Goal: Task Accomplishment & Management: Use online tool/utility

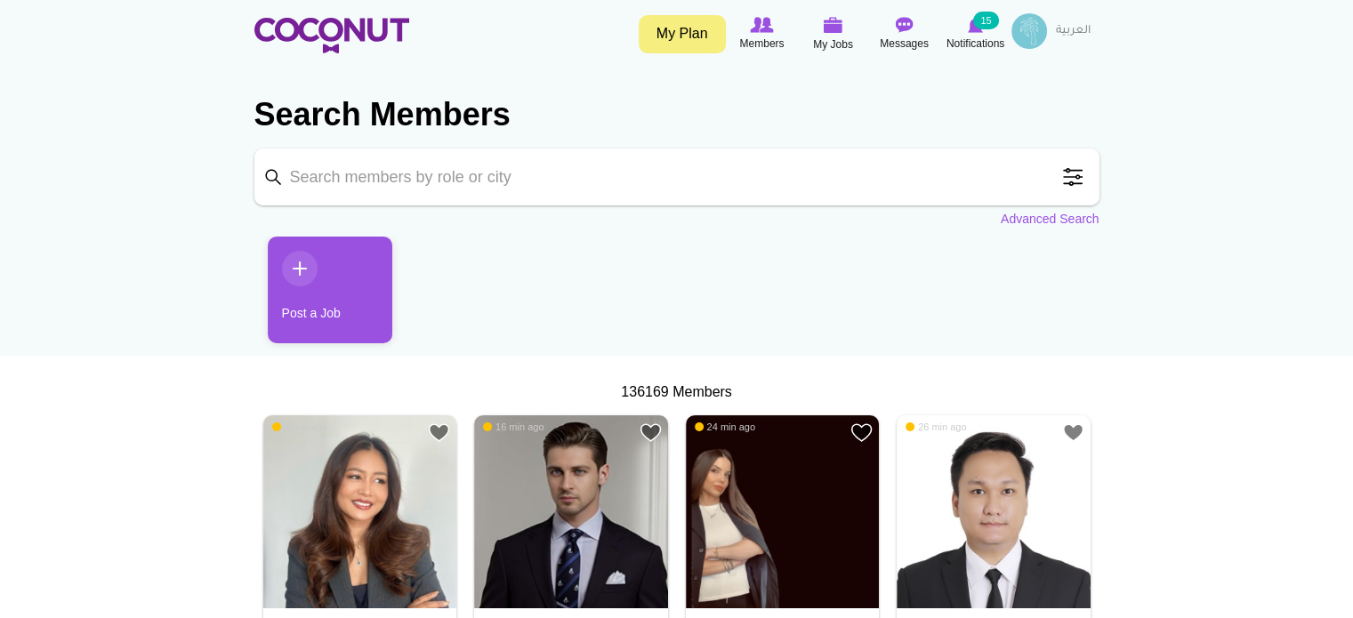
click at [1068, 179] on span at bounding box center [1073, 177] width 36 height 36
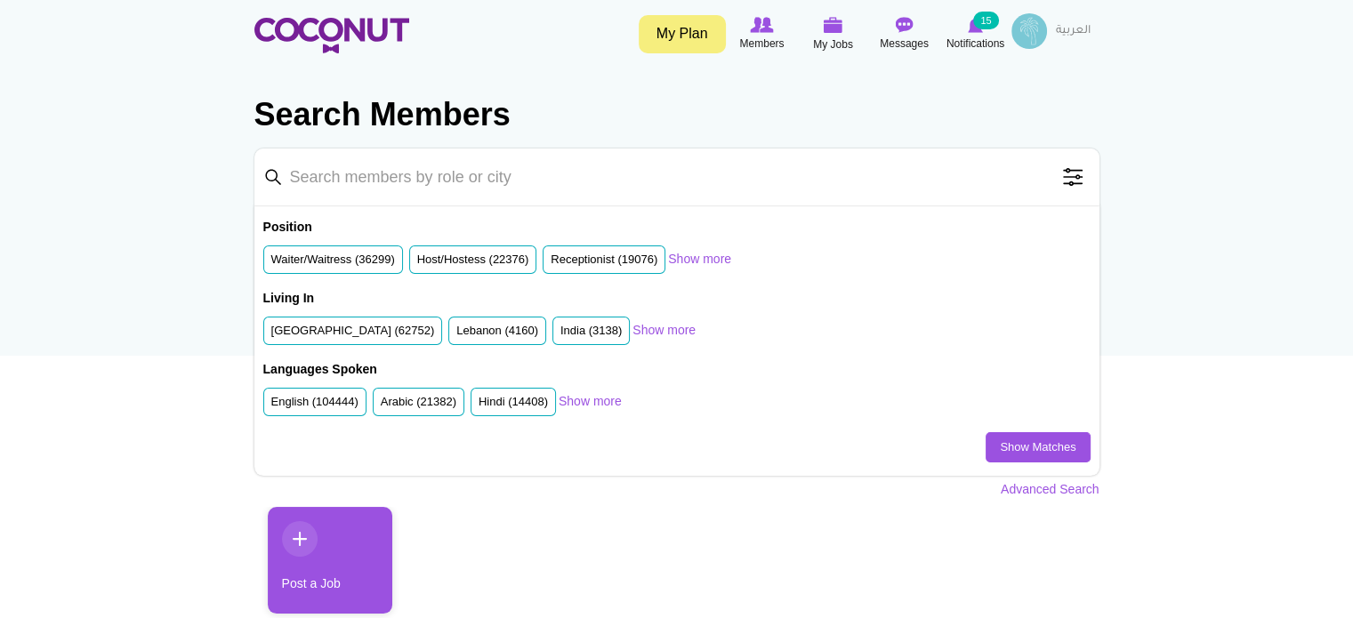
click at [1068, 179] on span at bounding box center [1073, 177] width 36 height 36
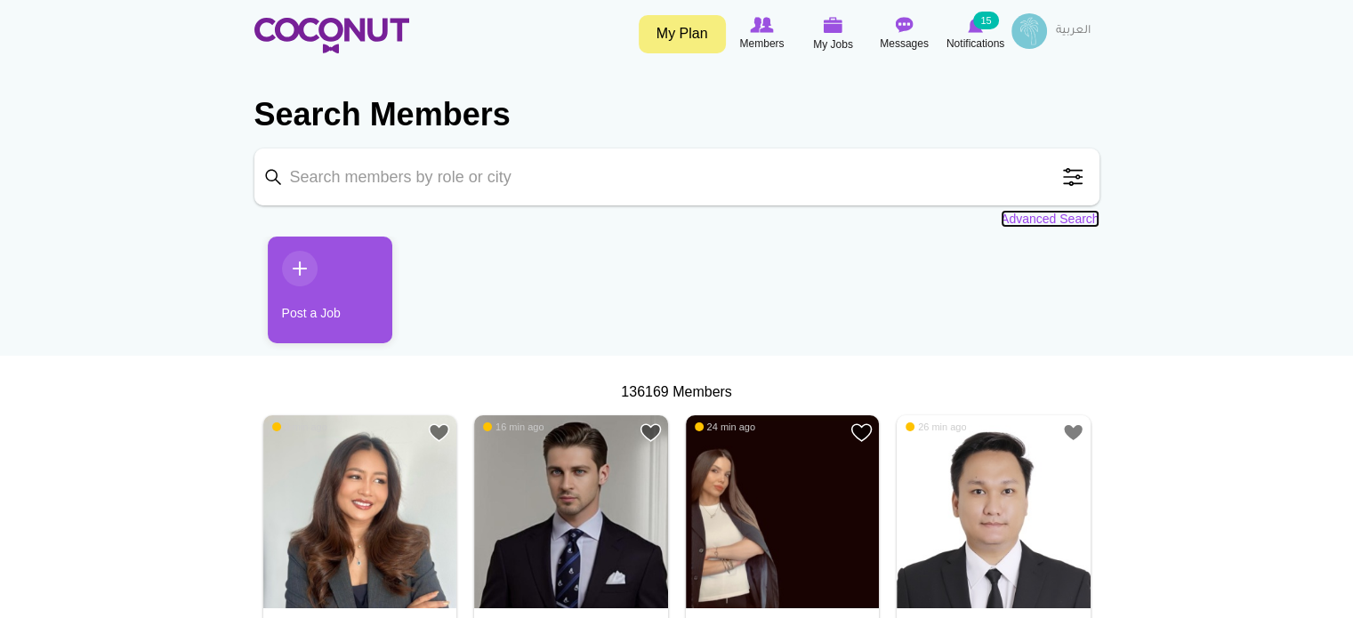
click at [1060, 220] on link "Advanced Search" at bounding box center [1050, 219] width 99 height 18
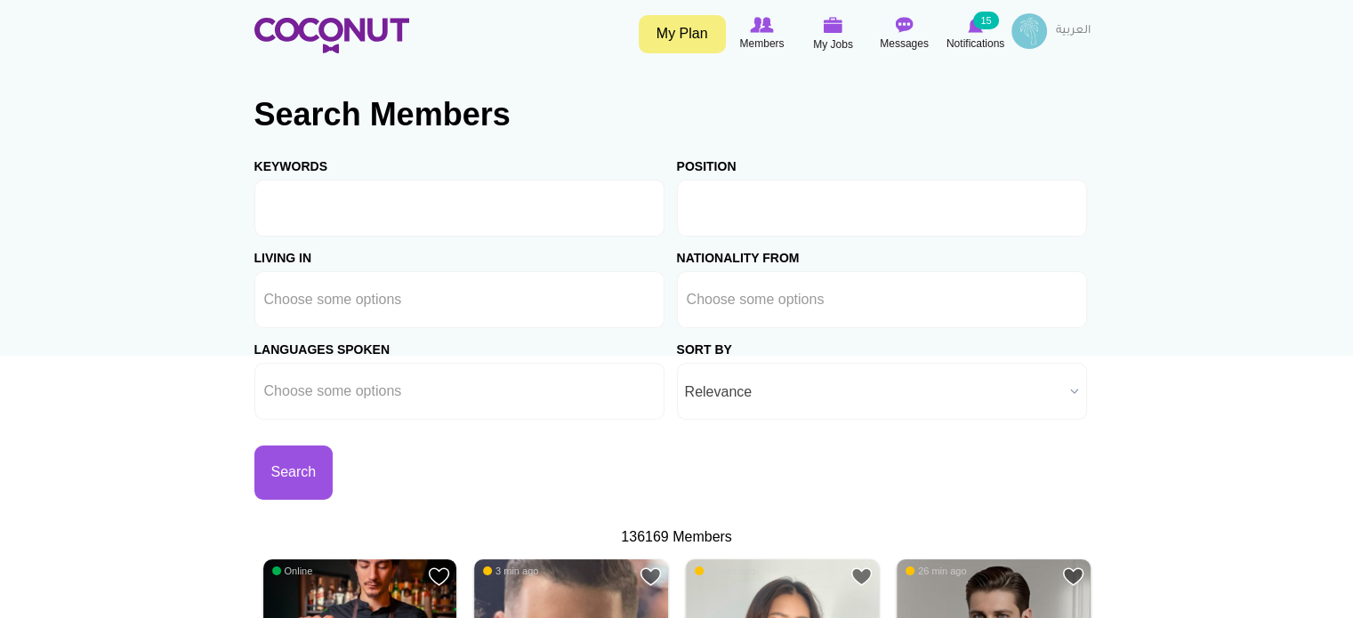
click at [736, 208] on input "text" at bounding box center [767, 208] width 160 height 16
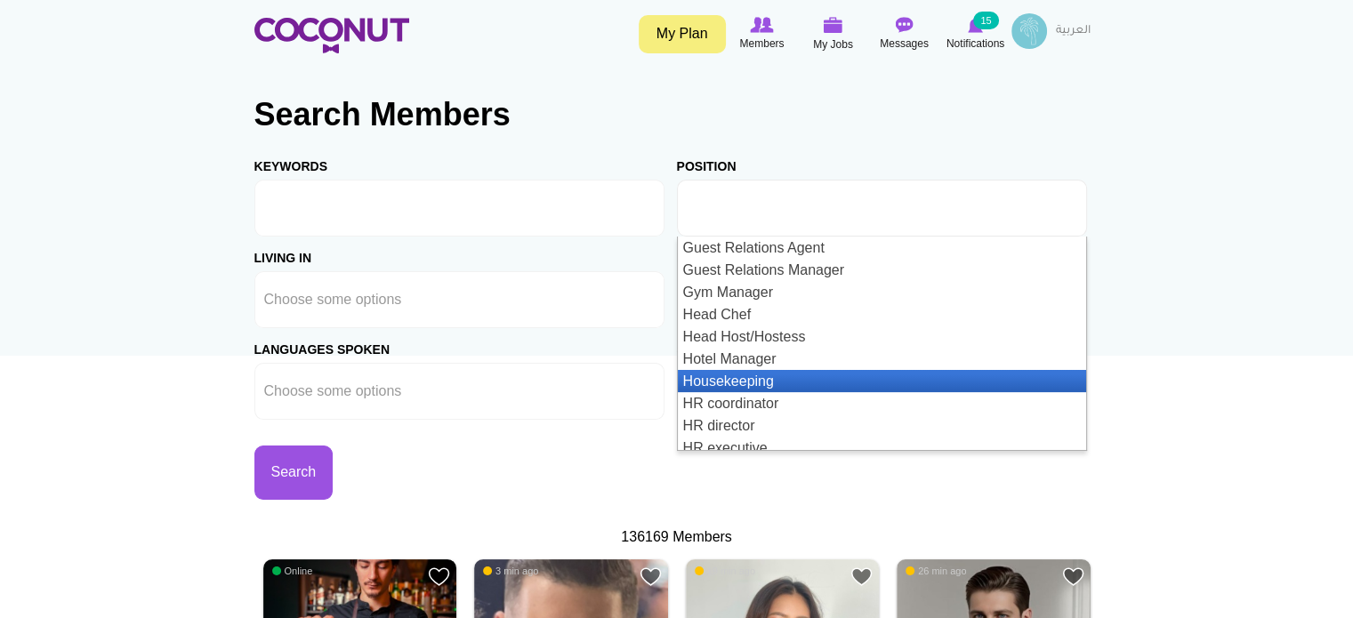
scroll to position [1156, 0]
click at [825, 373] on li "HR Manager" at bounding box center [882, 381] width 408 height 22
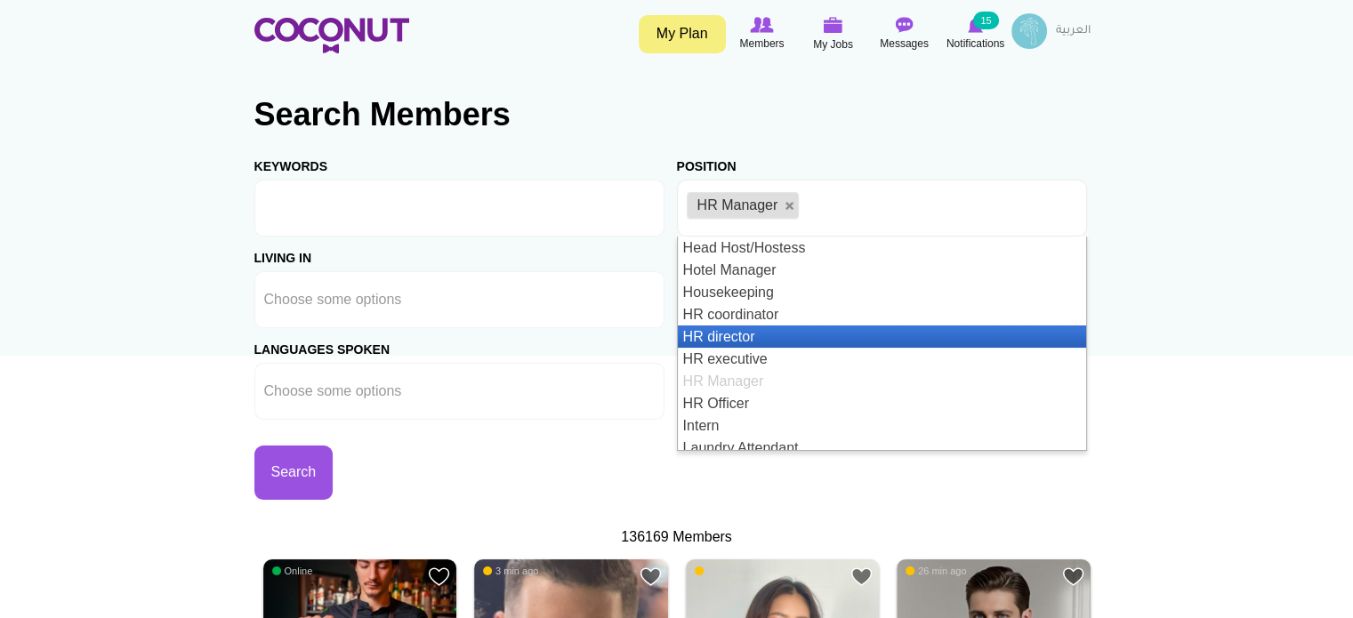
click at [776, 339] on li "HR director" at bounding box center [882, 336] width 408 height 22
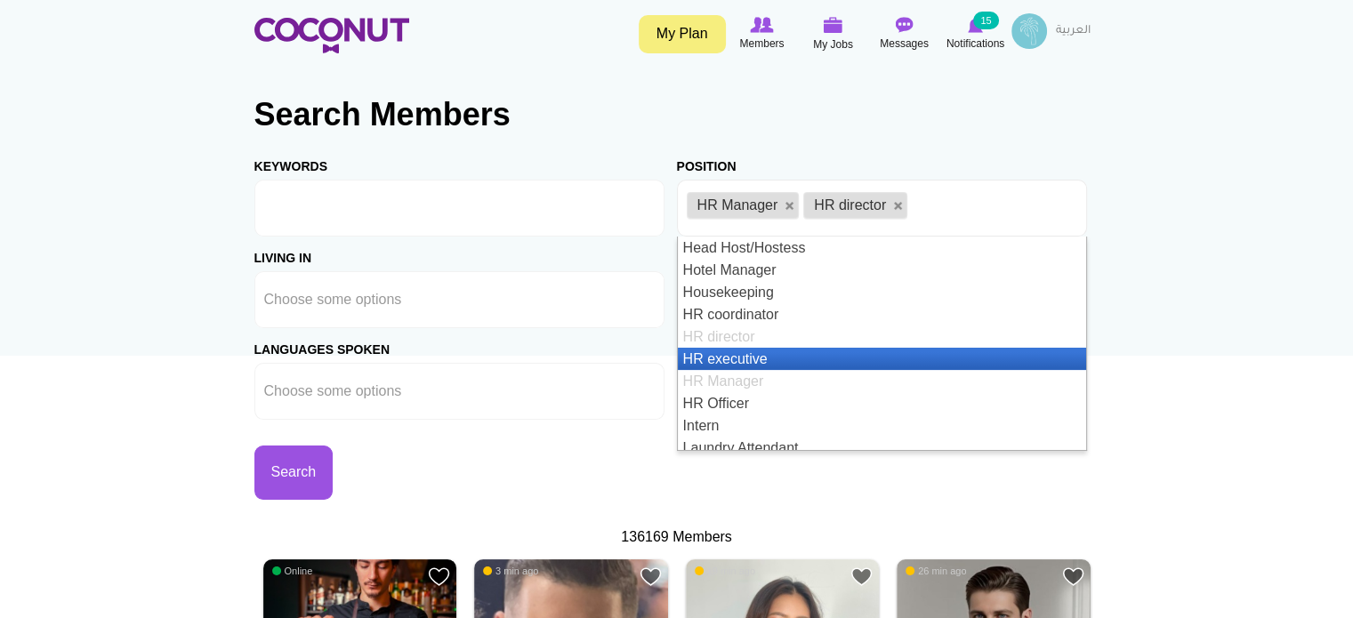
click at [779, 358] on li "HR executive" at bounding box center [882, 359] width 408 height 22
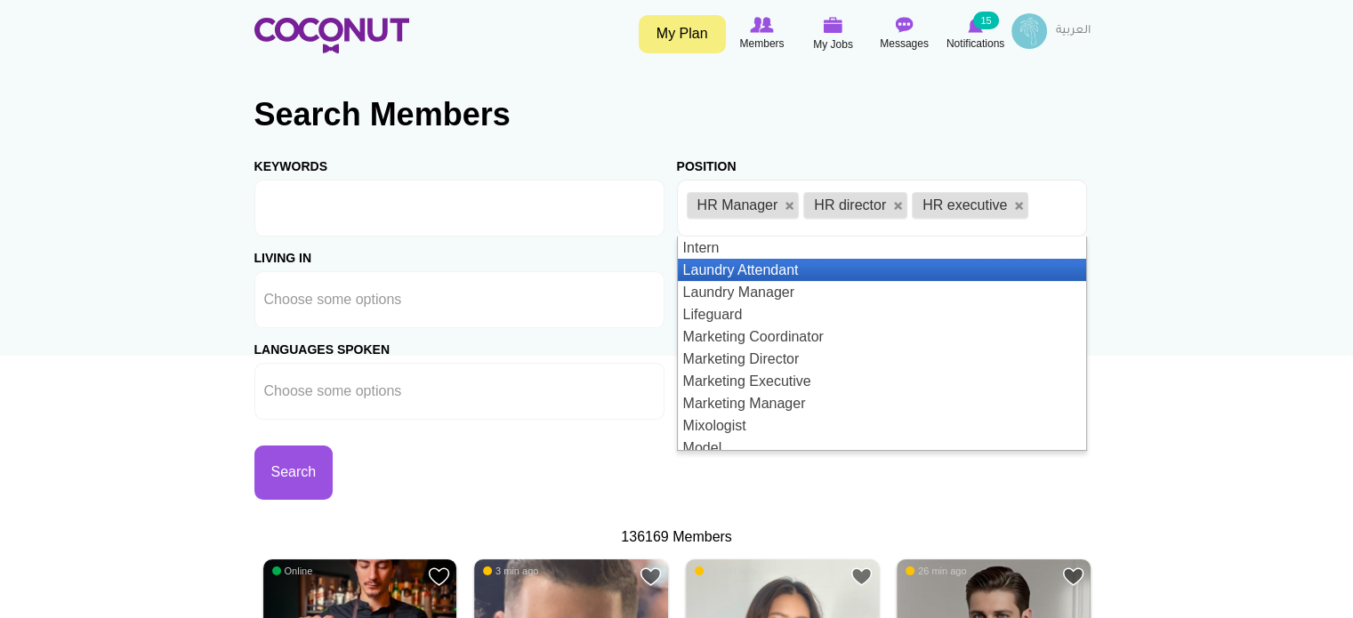
scroll to position [1245, 0]
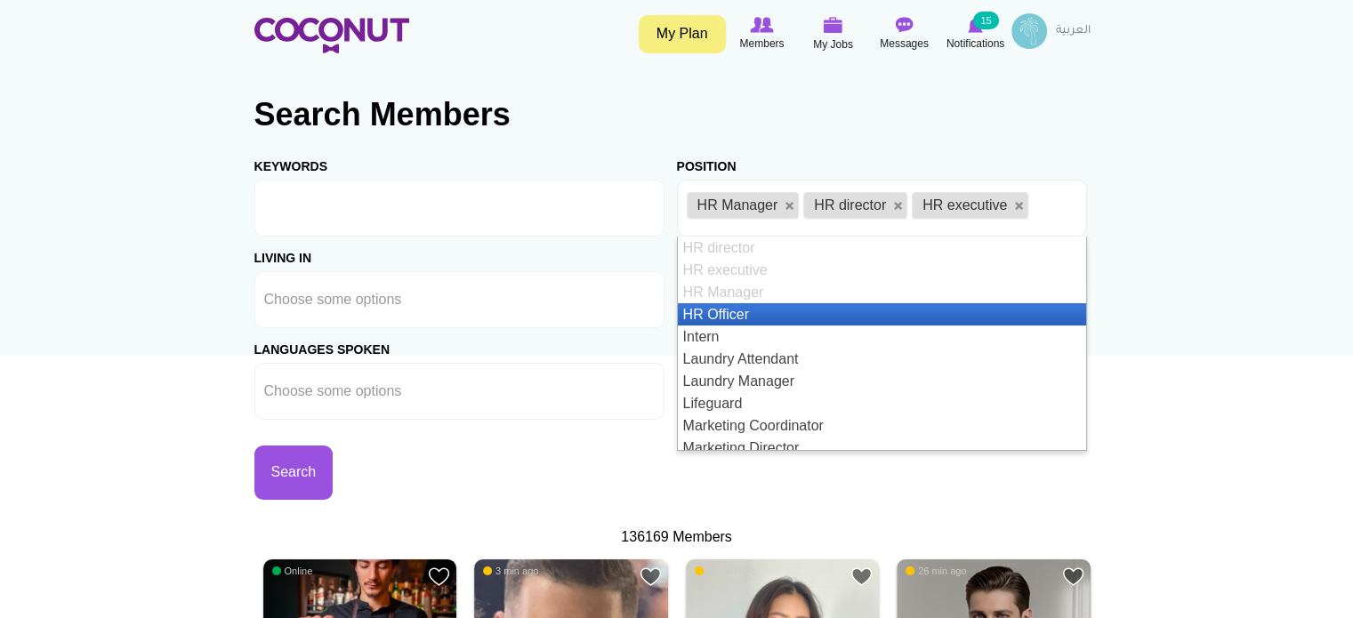
click at [746, 322] on li "HR Officer" at bounding box center [882, 314] width 408 height 22
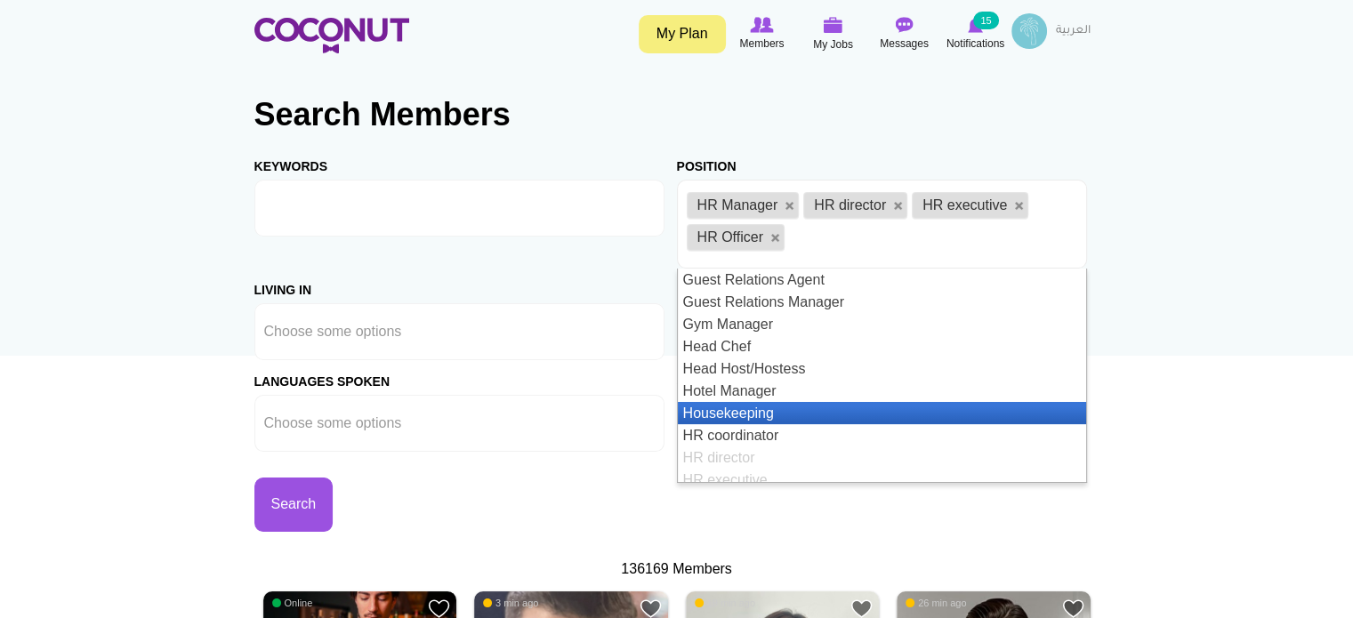
scroll to position [1156, 0]
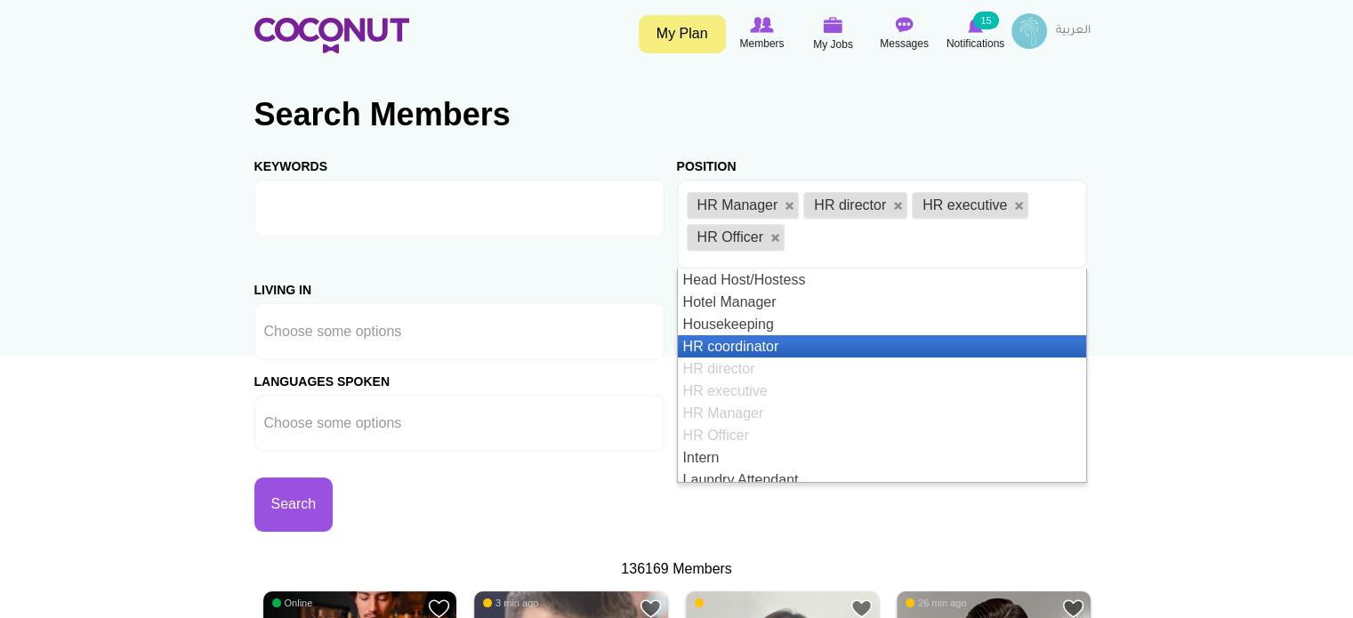
click at [752, 344] on li "HR coordinator" at bounding box center [882, 346] width 408 height 22
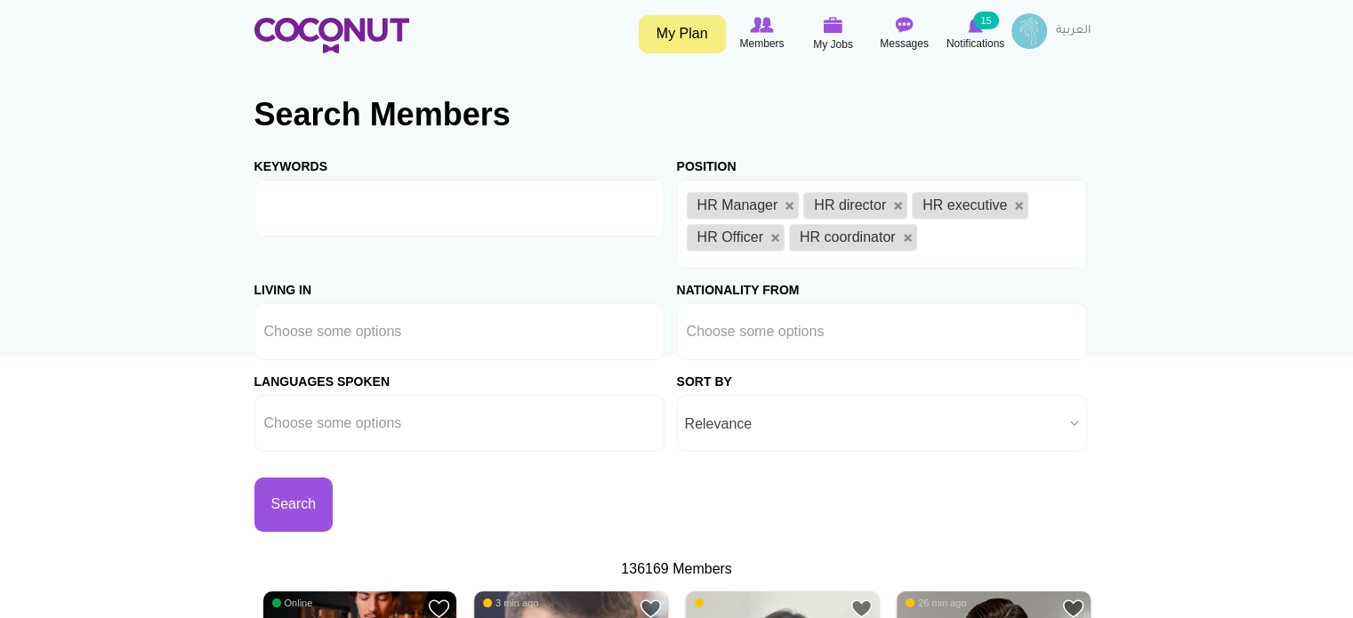
scroll to position [0, 0]
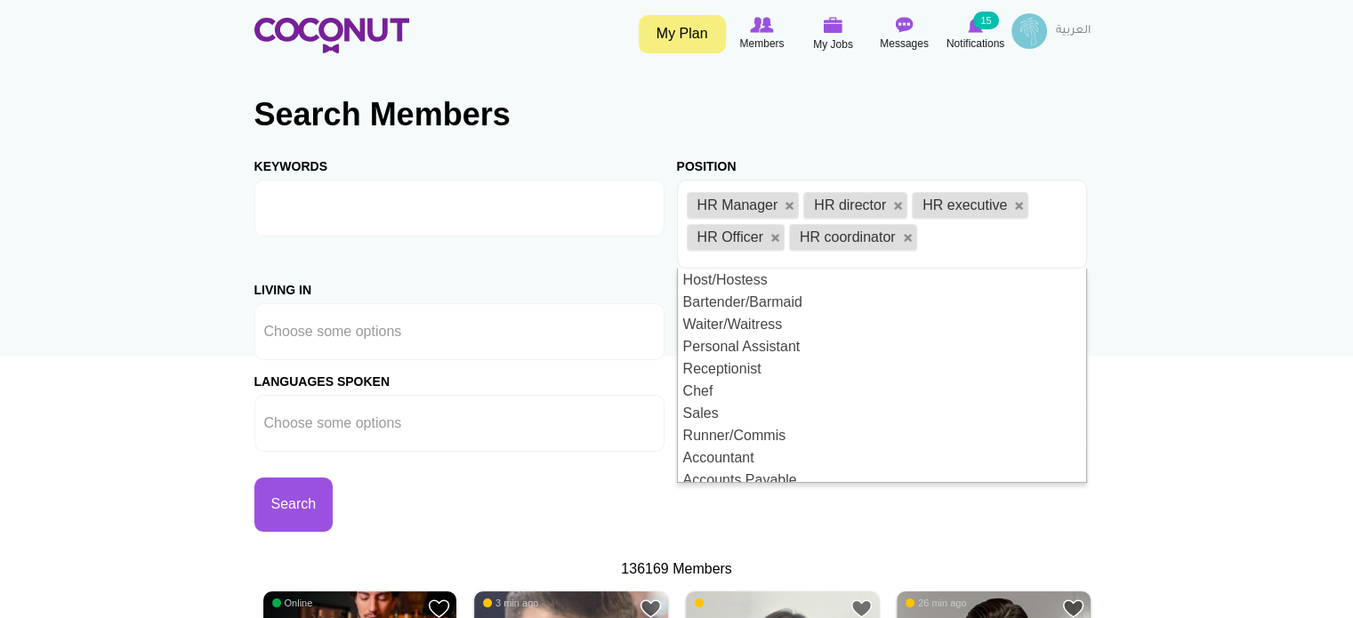
click at [666, 252] on div "Keywords Position Host/Hostess Bartender/Barmaid Waiter/Waitress Personal Assis…" at bounding box center [676, 338] width 845 height 387
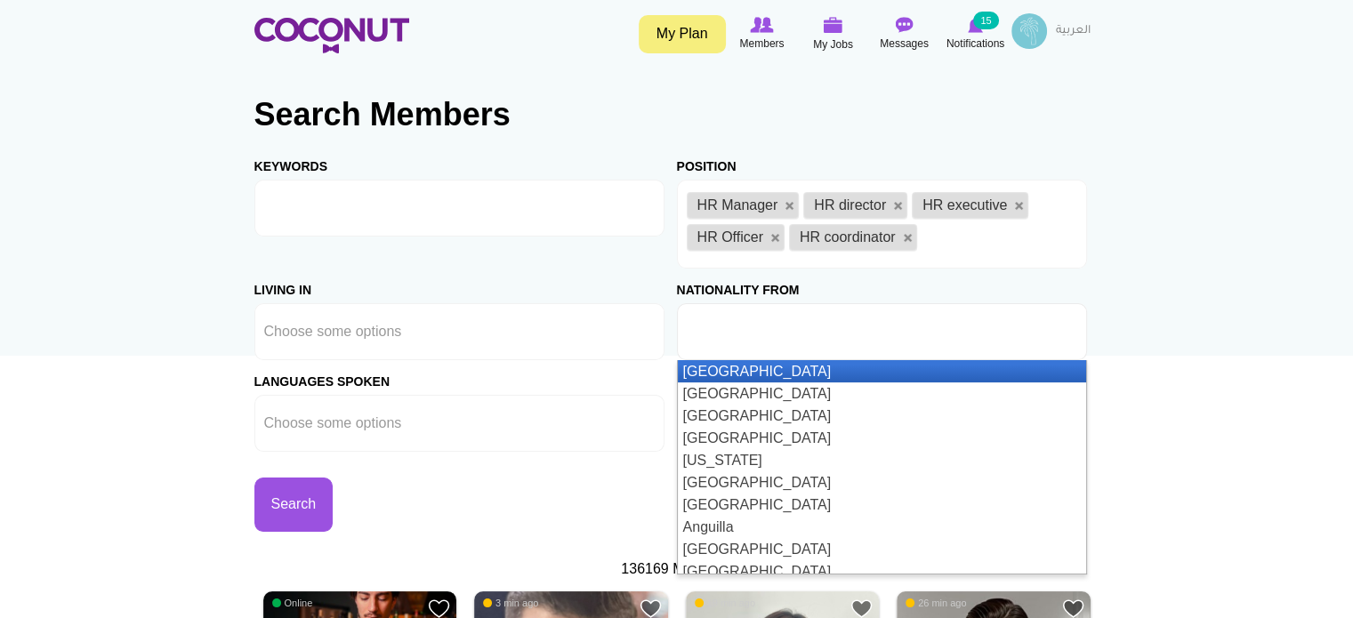
click at [739, 337] on input "text" at bounding box center [767, 332] width 160 height 16
click at [664, 258] on div "Keywords Position Host/Hostess Bartender/Barmaid Waiter/Waitress Personal Assis…" at bounding box center [676, 338] width 845 height 387
type input "Choose some options"
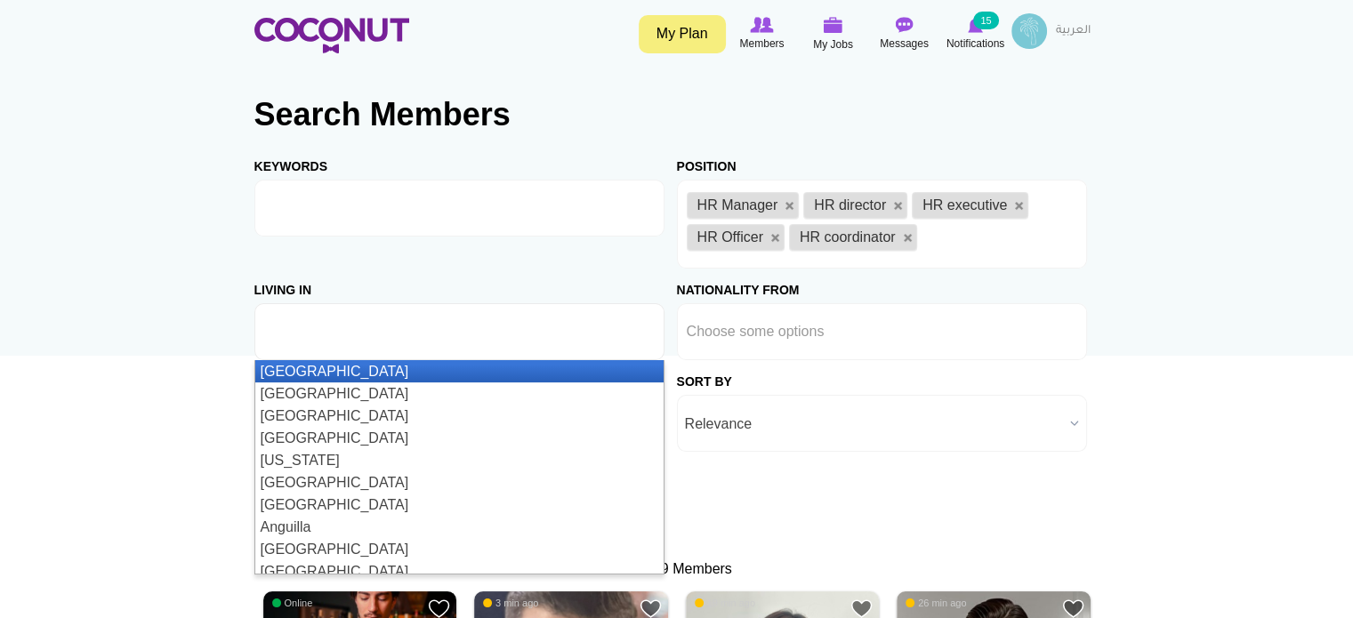
click at [288, 334] on input "text" at bounding box center [344, 332] width 160 height 16
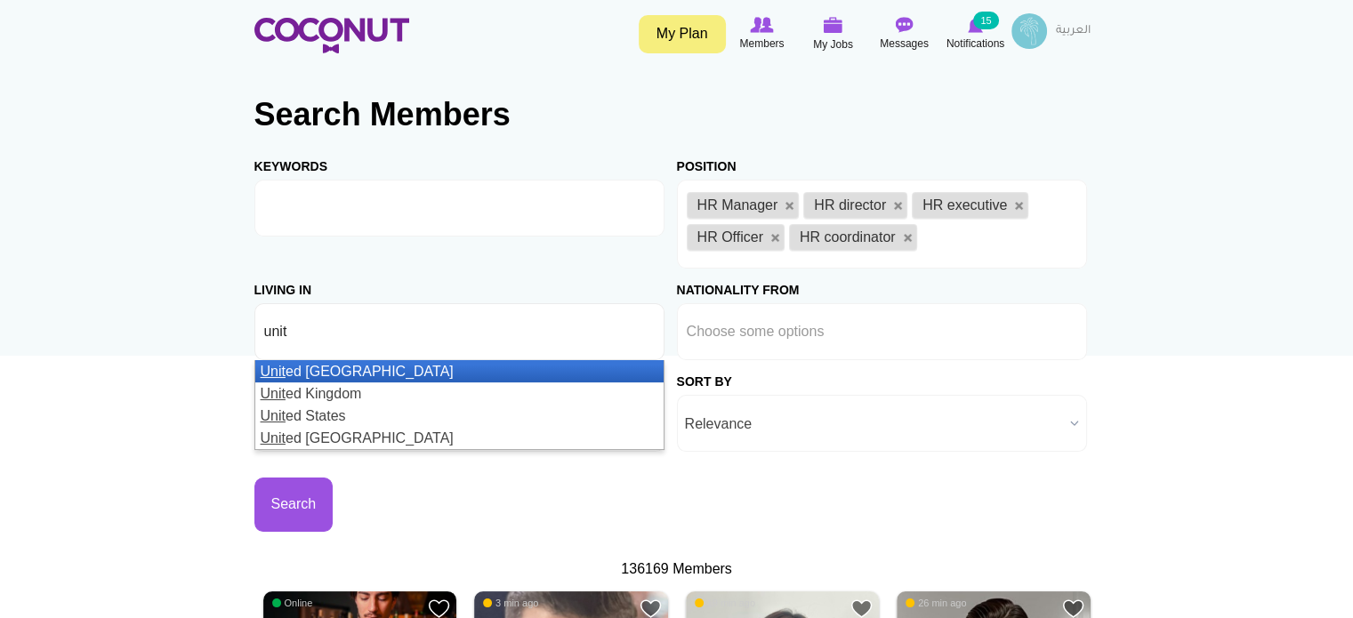
type input "unit"
click at [277, 366] on em "Unit" at bounding box center [273, 371] width 25 height 15
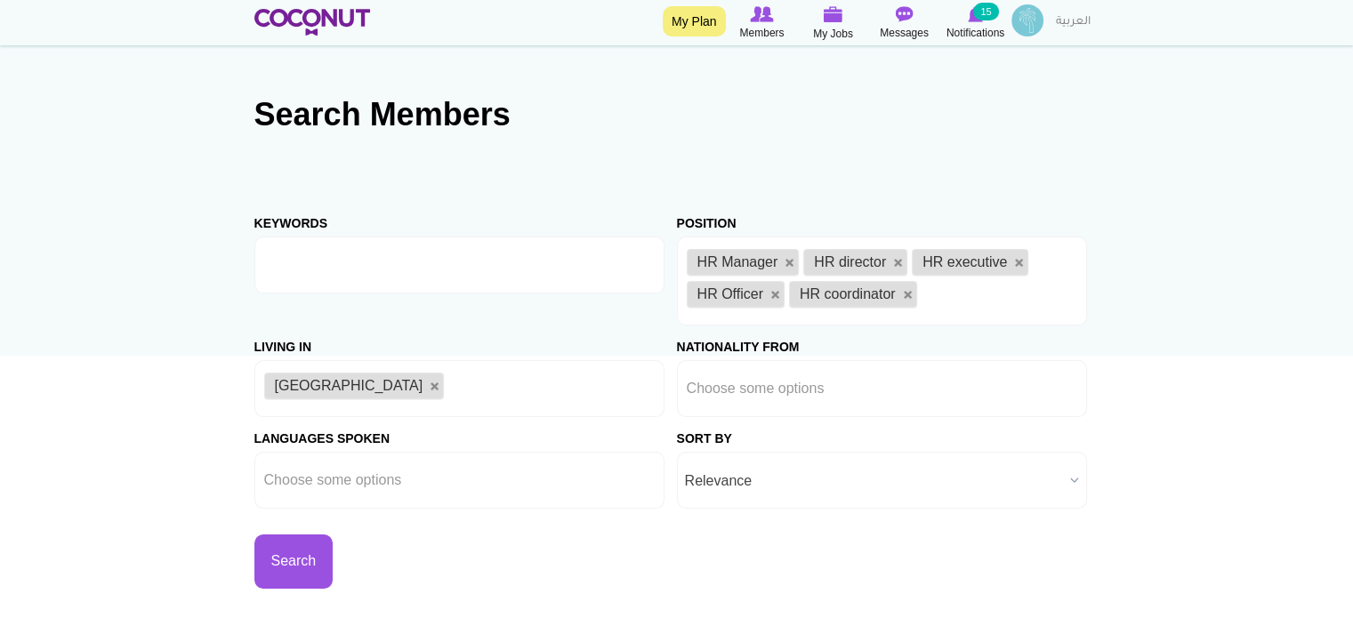
scroll to position [178, 0]
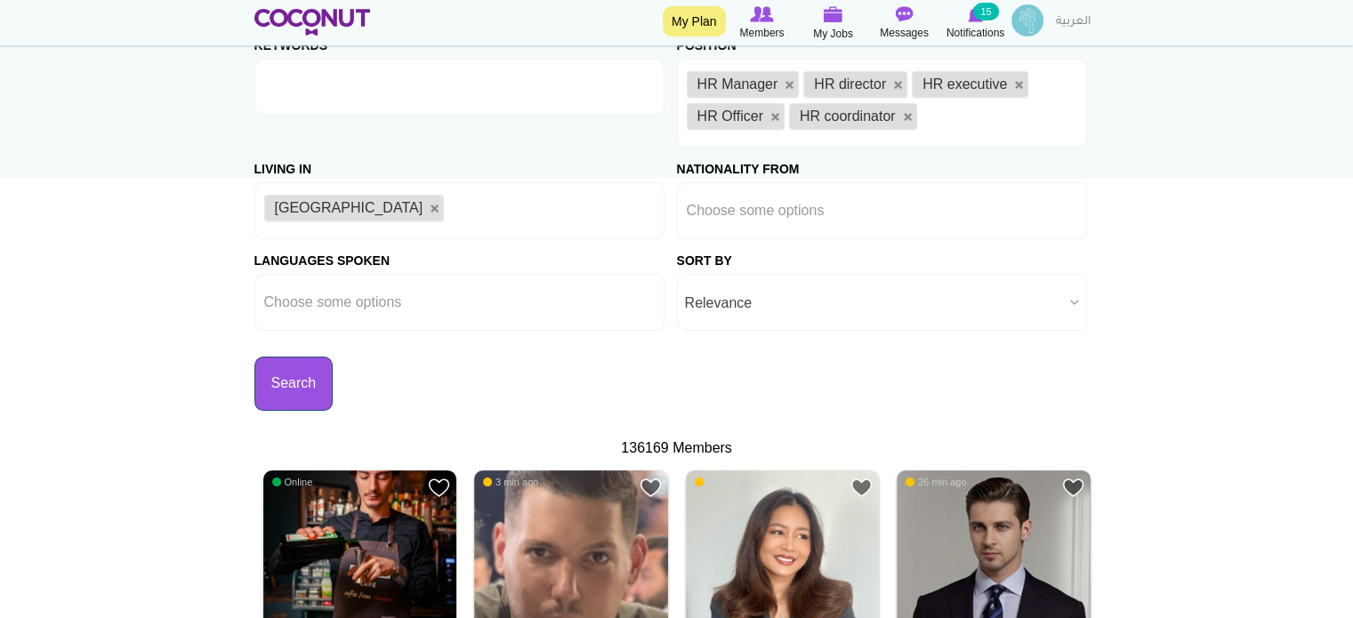
click at [301, 382] on button "Search" at bounding box center [293, 384] width 79 height 54
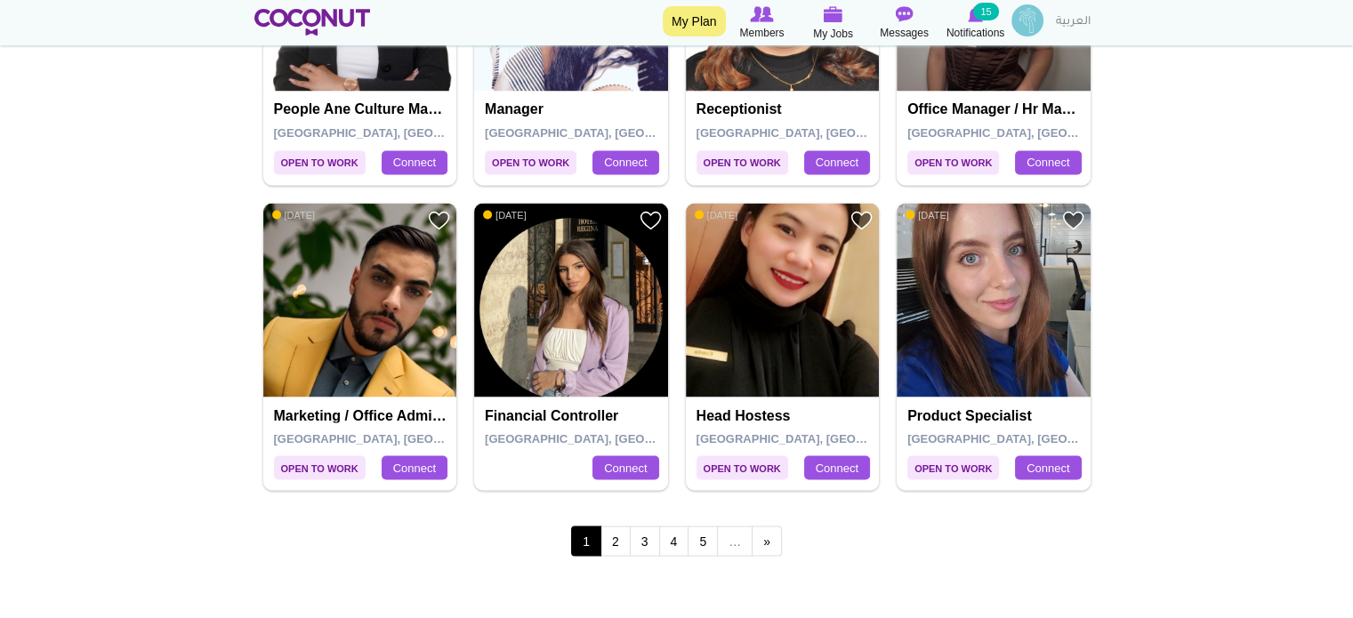
scroll to position [3202, 0]
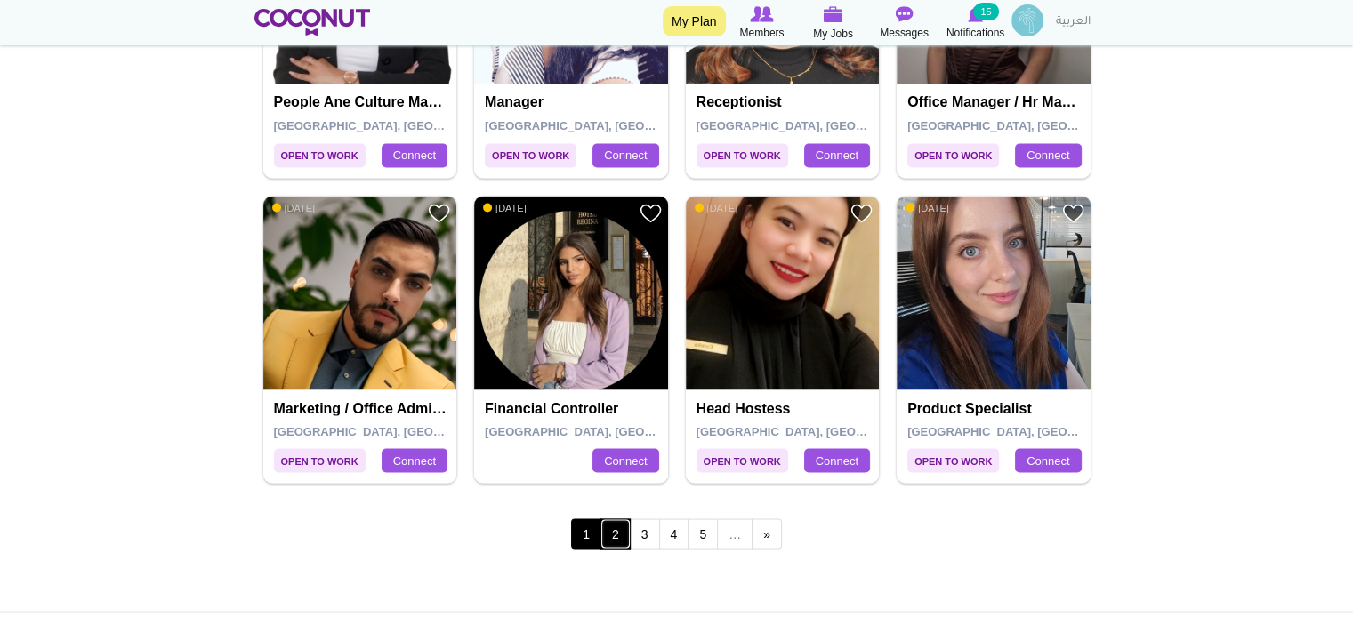
click at [623, 524] on link "2" at bounding box center [615, 533] width 30 height 30
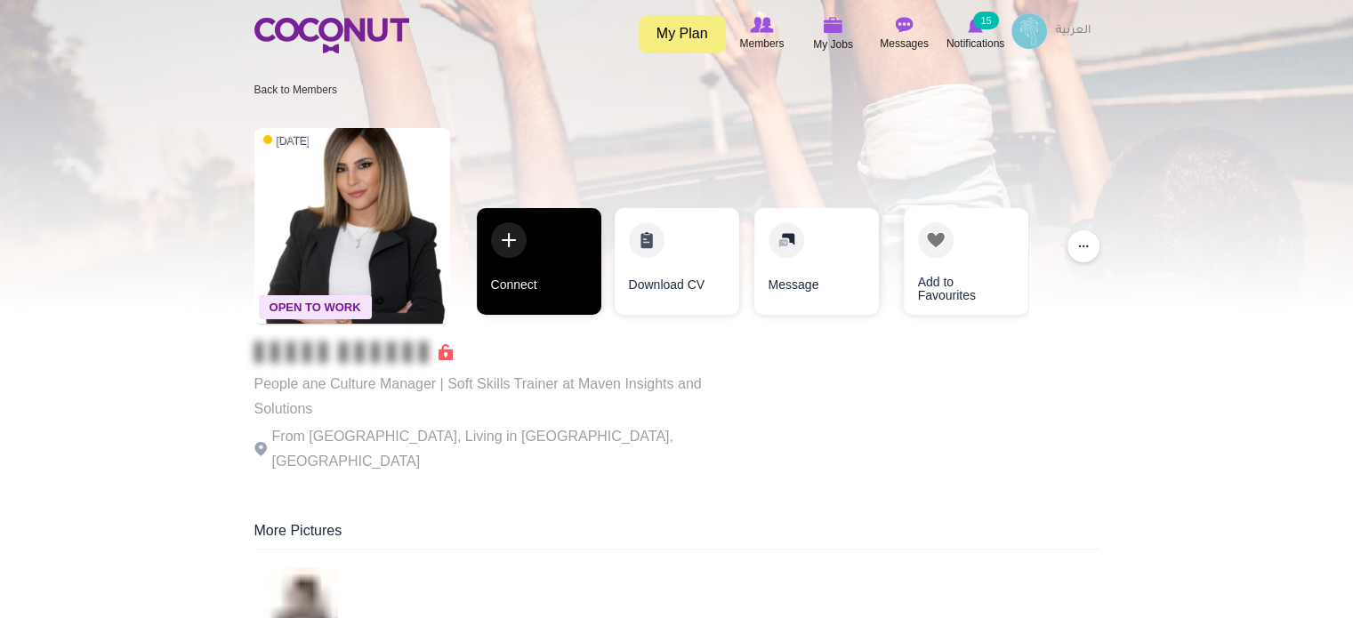
click at [560, 269] on link "Connect" at bounding box center [539, 261] width 125 height 107
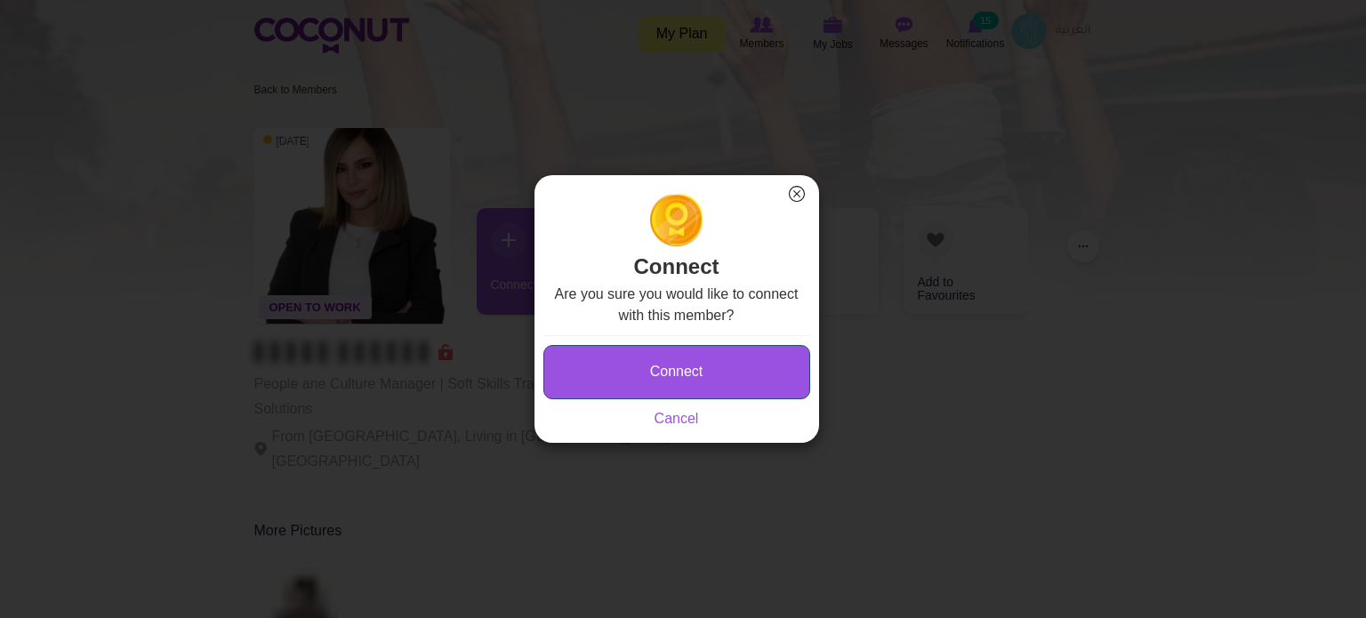
click at [587, 351] on button "Connect" at bounding box center [676, 372] width 267 height 54
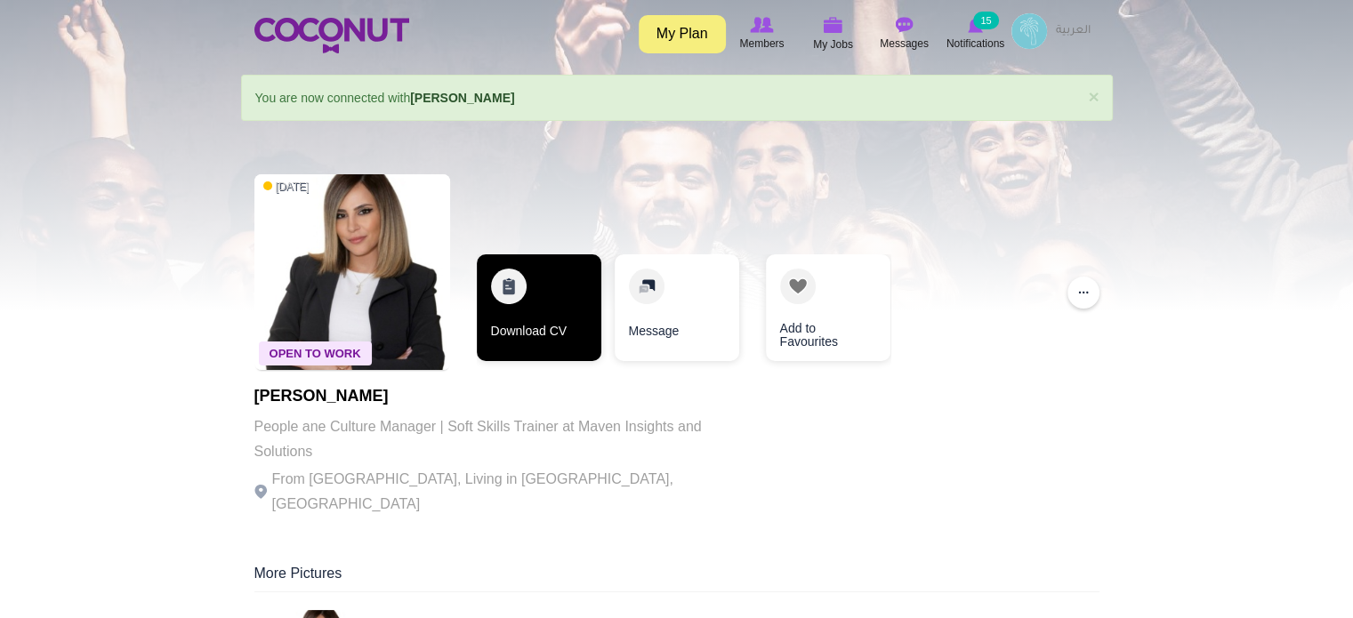
click at [583, 325] on link "Download CV" at bounding box center [539, 307] width 125 height 107
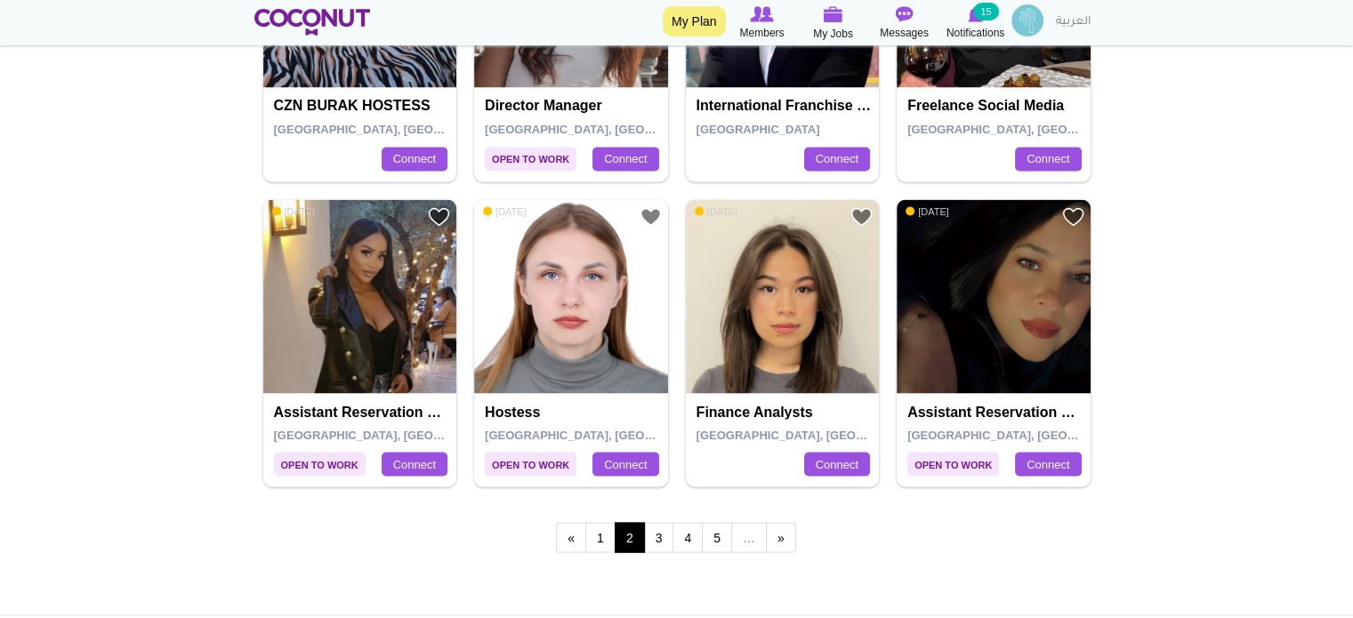
scroll to position [3202, 0]
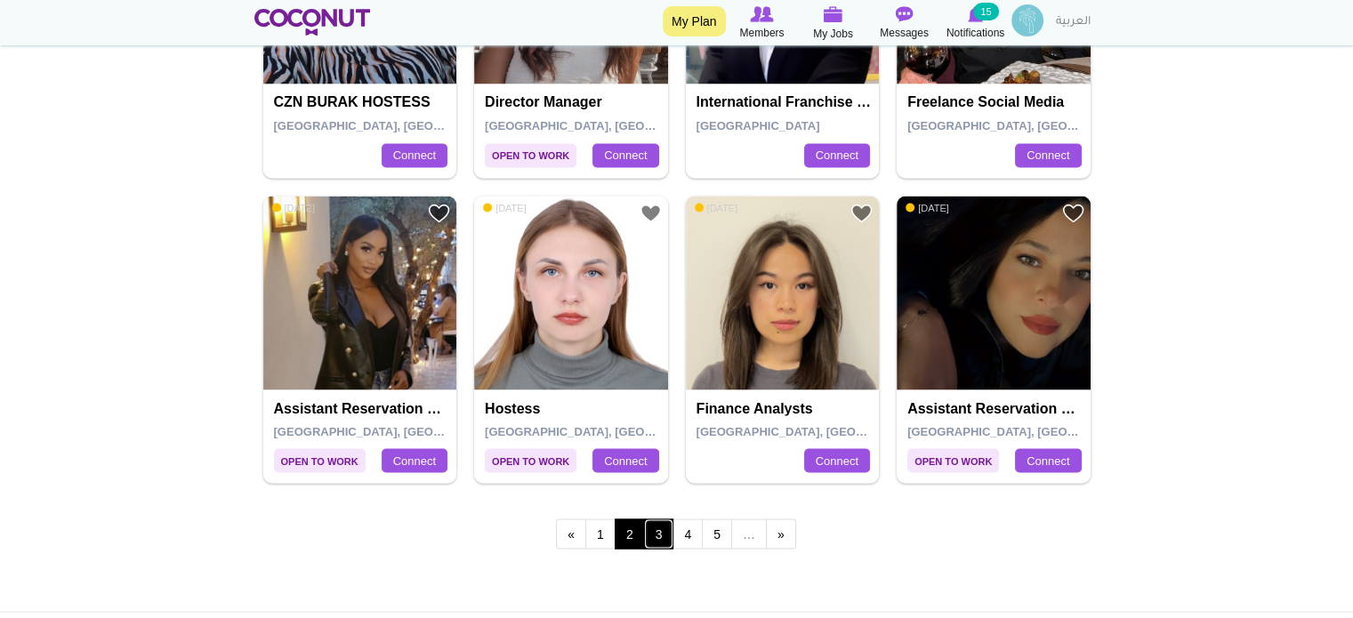
click at [651, 534] on link "3" at bounding box center [659, 533] width 30 height 30
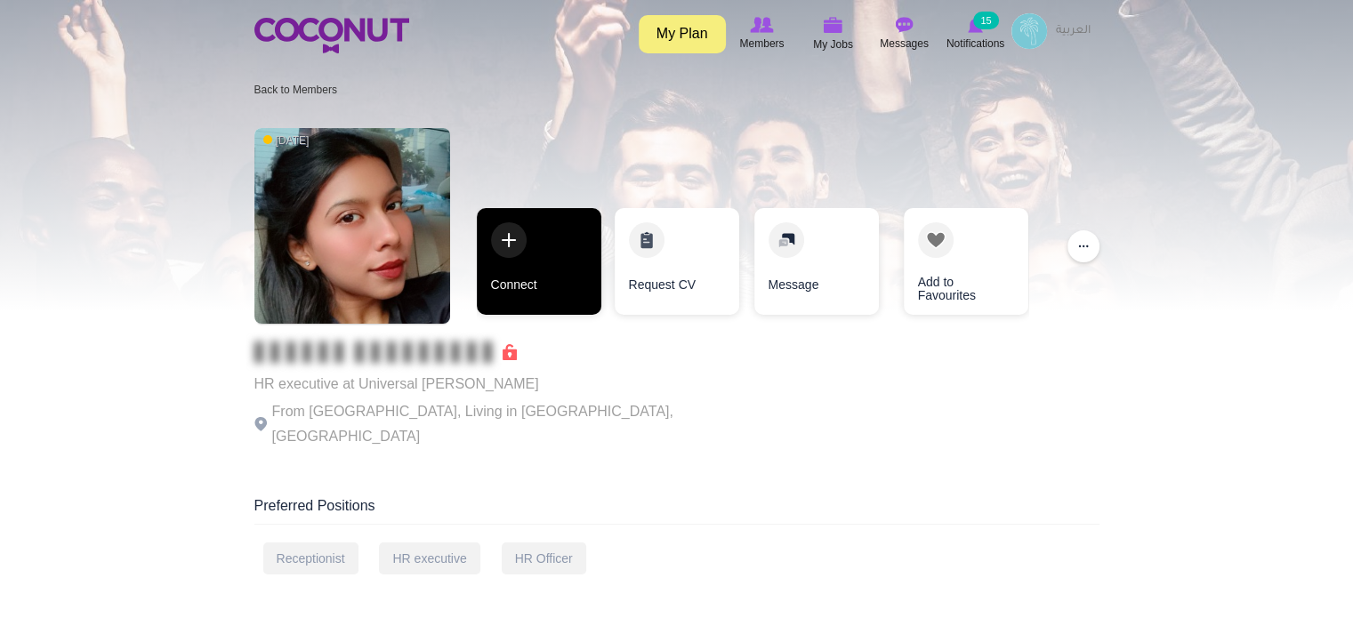
click at [560, 250] on link "Connect" at bounding box center [539, 261] width 125 height 107
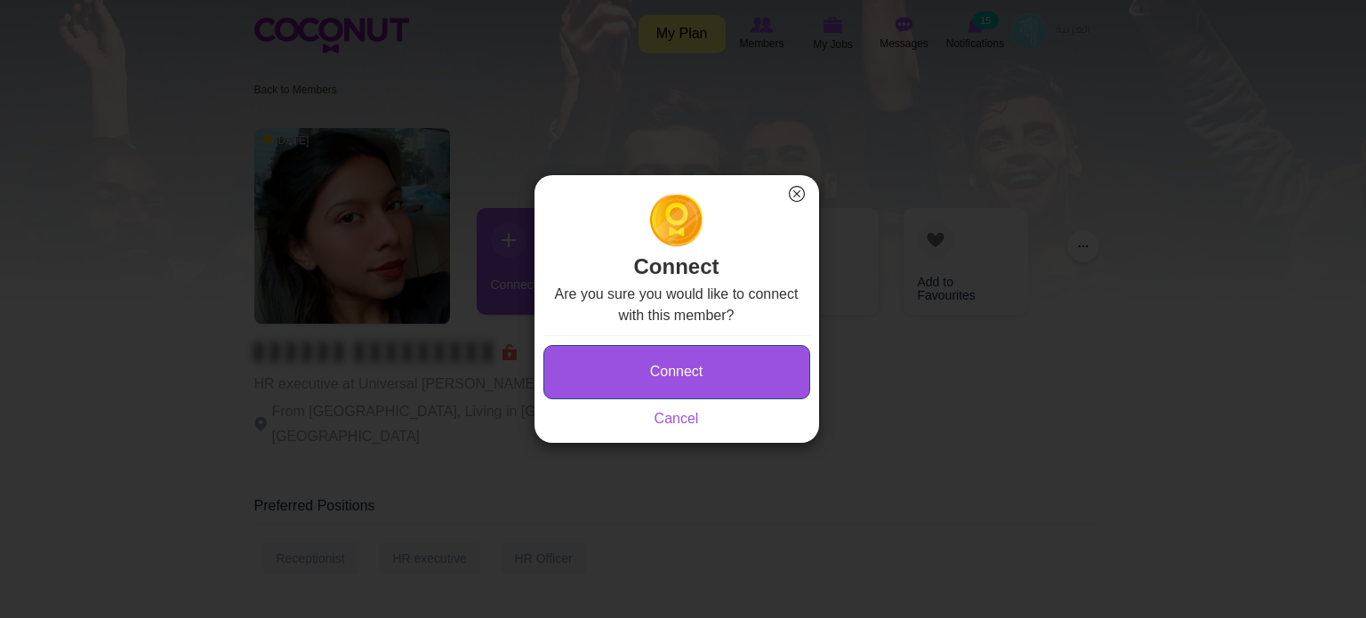
click at [608, 383] on button "Connect" at bounding box center [676, 372] width 267 height 54
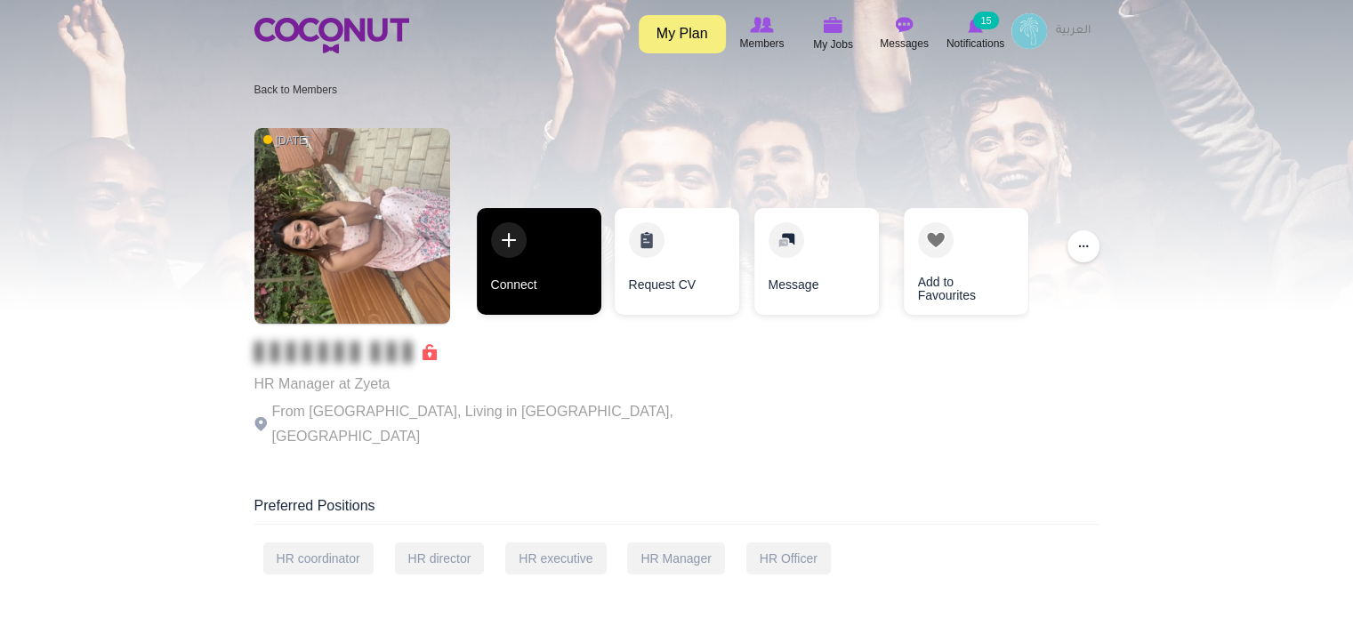
click at [564, 261] on link "Connect" at bounding box center [539, 261] width 125 height 107
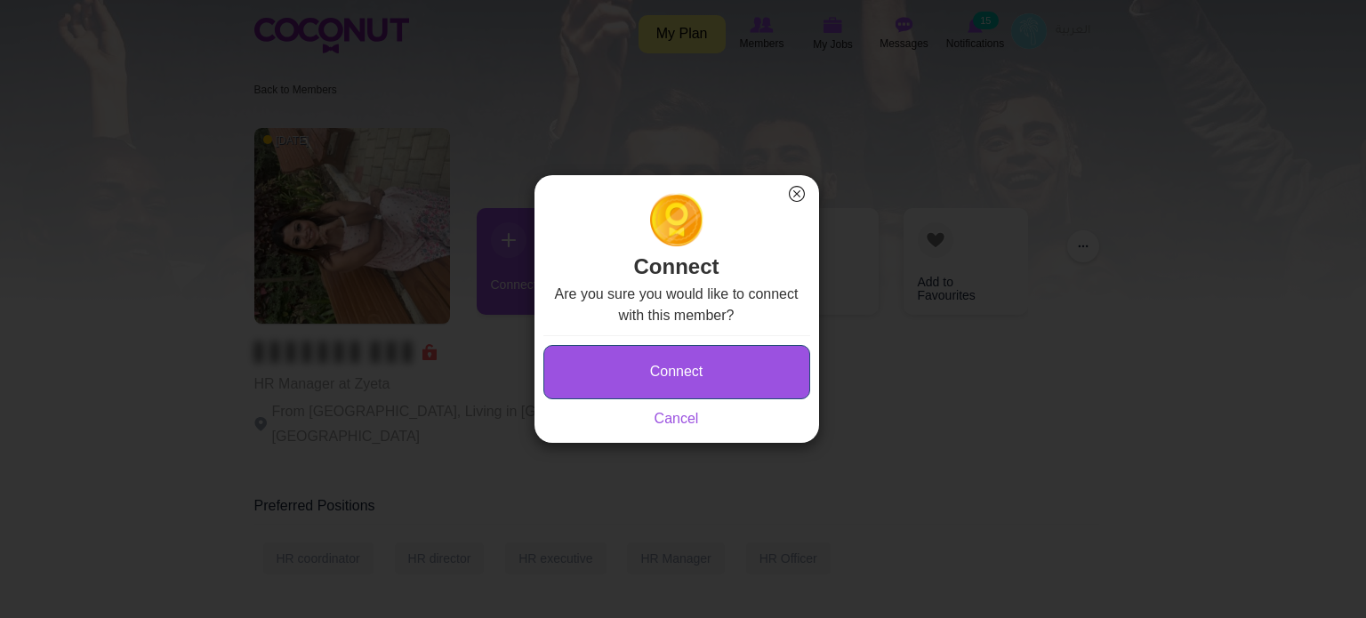
click at [570, 371] on button "Connect" at bounding box center [676, 372] width 267 height 54
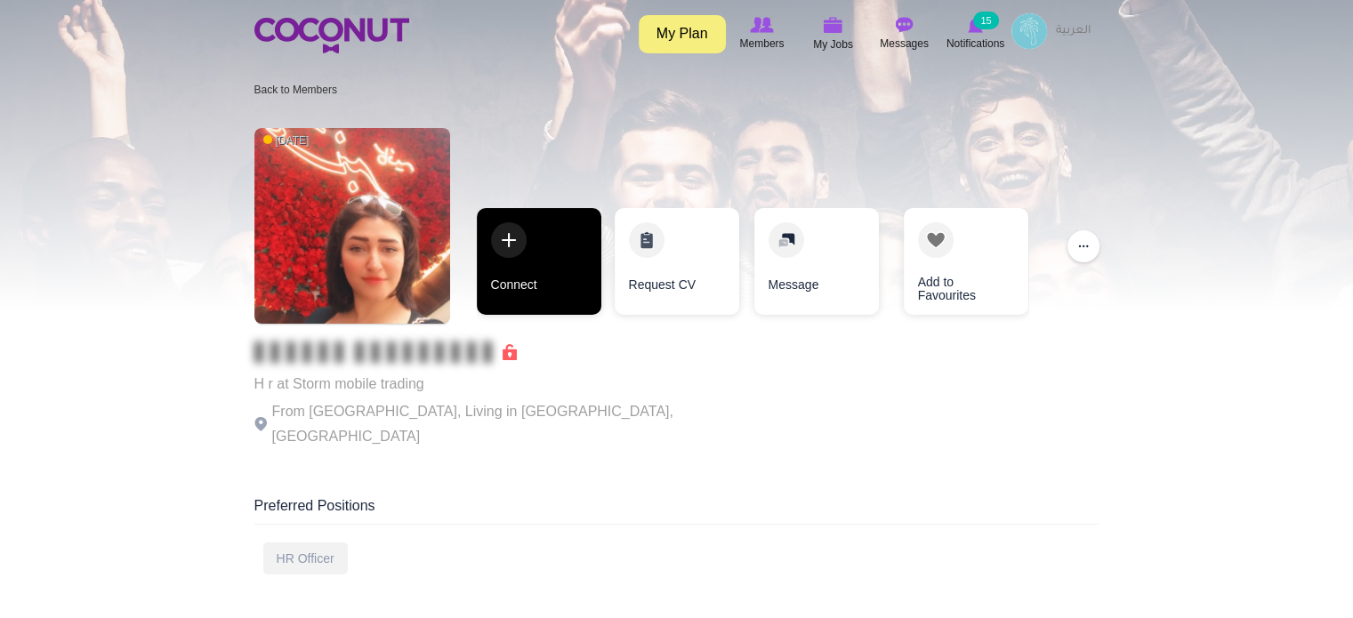
click at [573, 291] on link "Connect" at bounding box center [539, 261] width 125 height 107
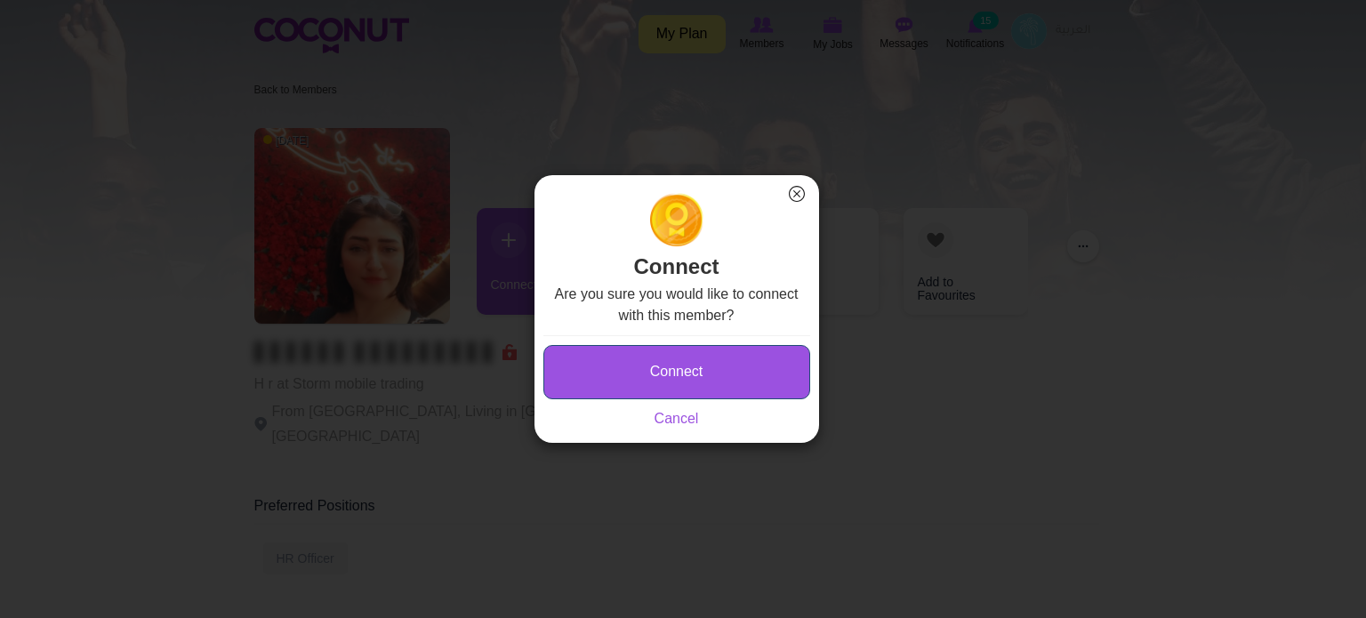
click at [576, 361] on button "Connect" at bounding box center [676, 372] width 267 height 54
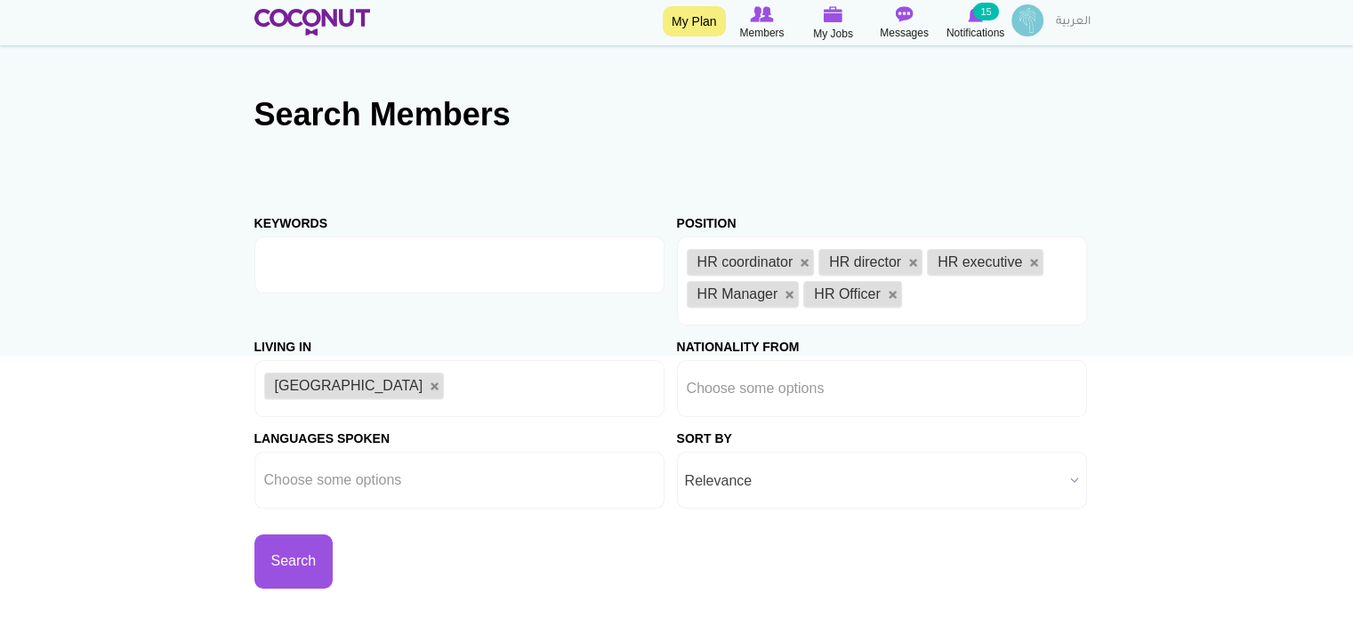
scroll to position [89, 0]
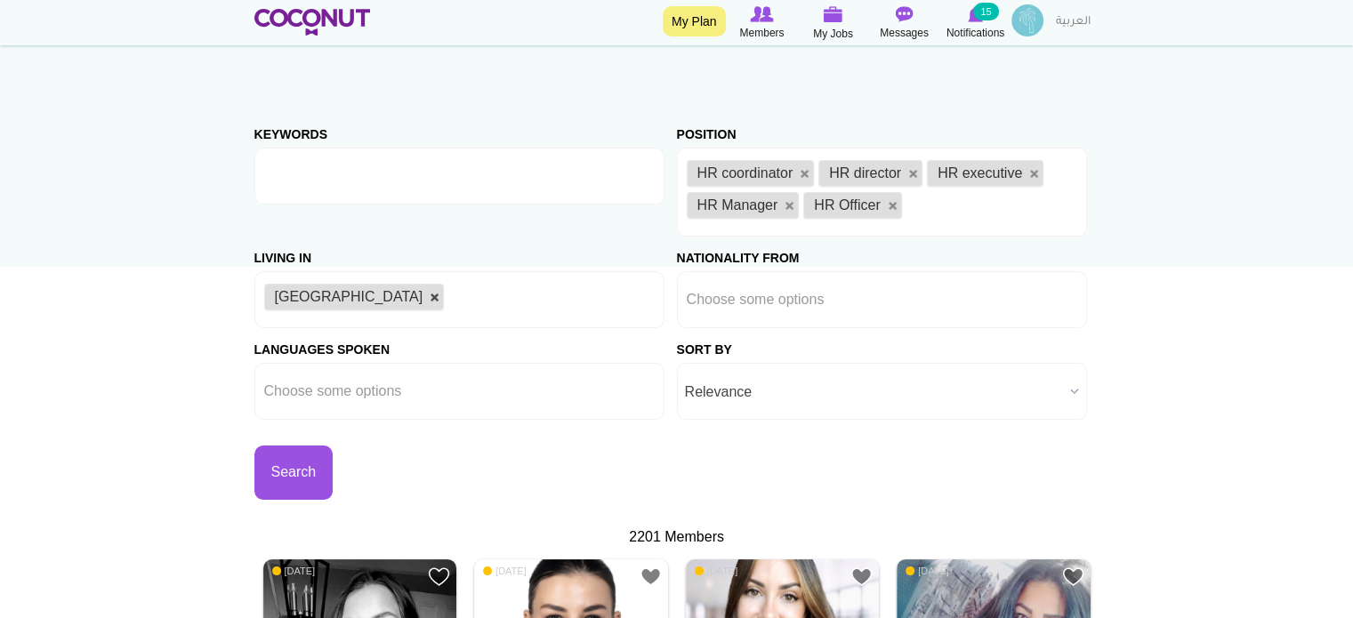
click at [430, 299] on link at bounding box center [435, 298] width 11 height 11
type input "Choose some options"
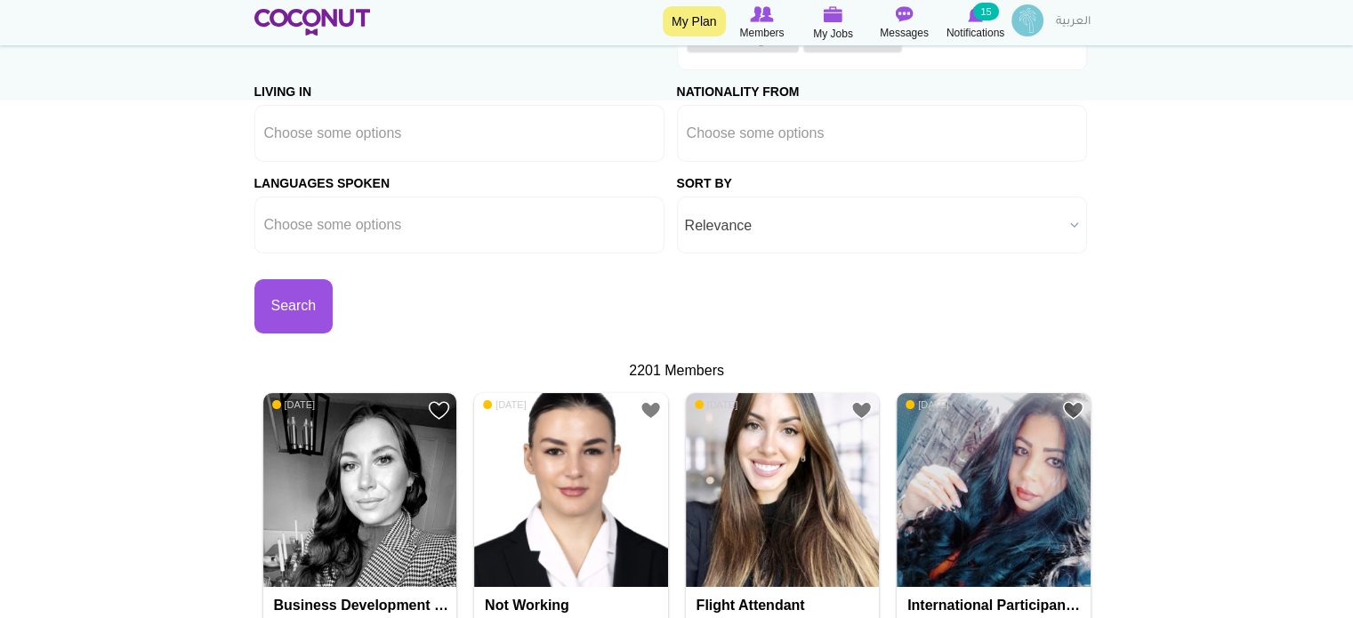
scroll to position [267, 0]
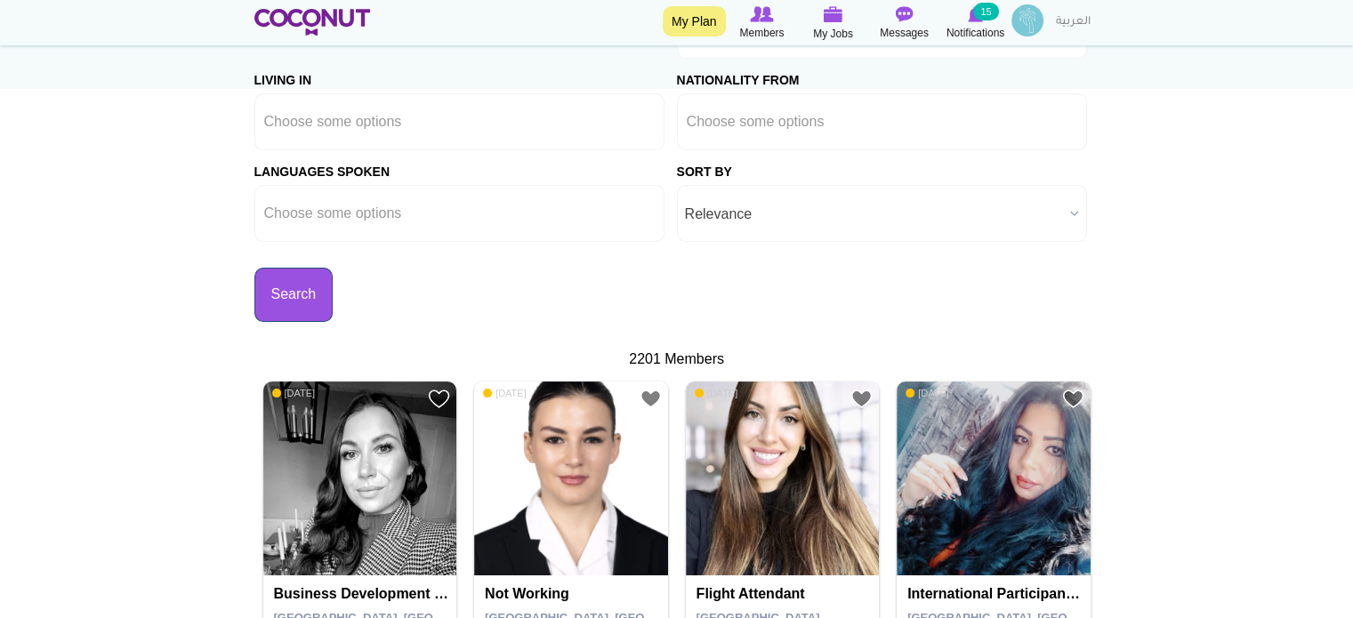
click at [285, 305] on button "Search" at bounding box center [293, 295] width 79 height 54
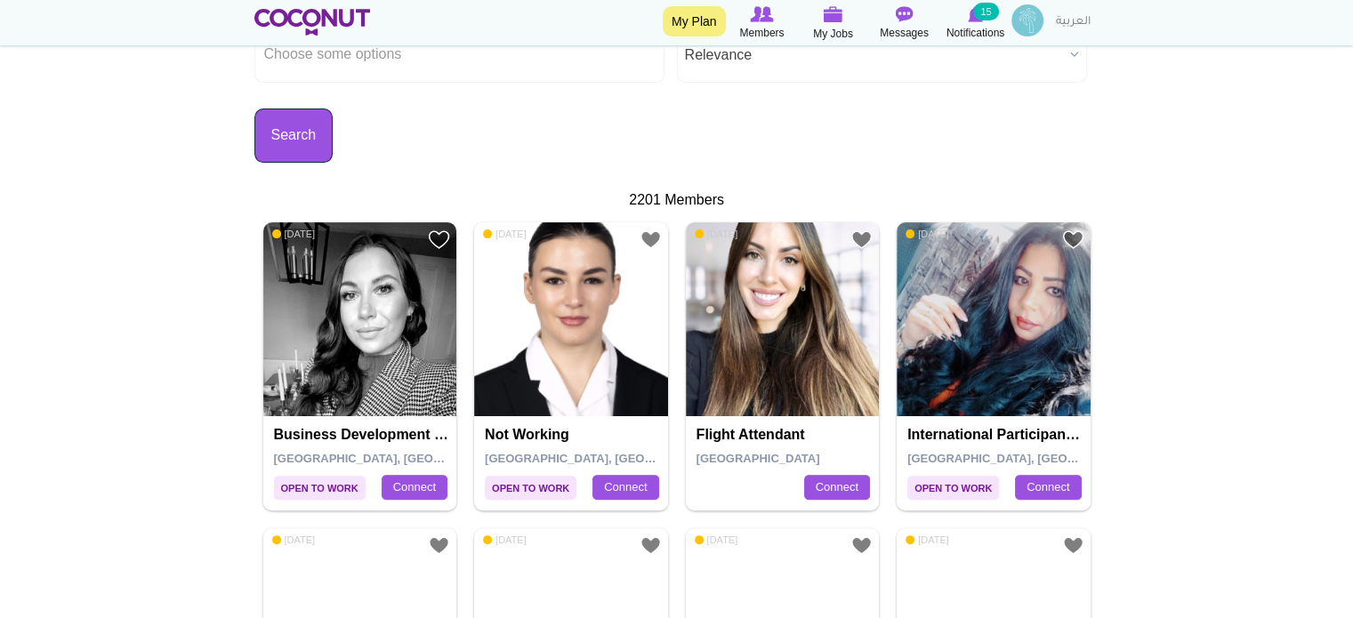
scroll to position [445, 0]
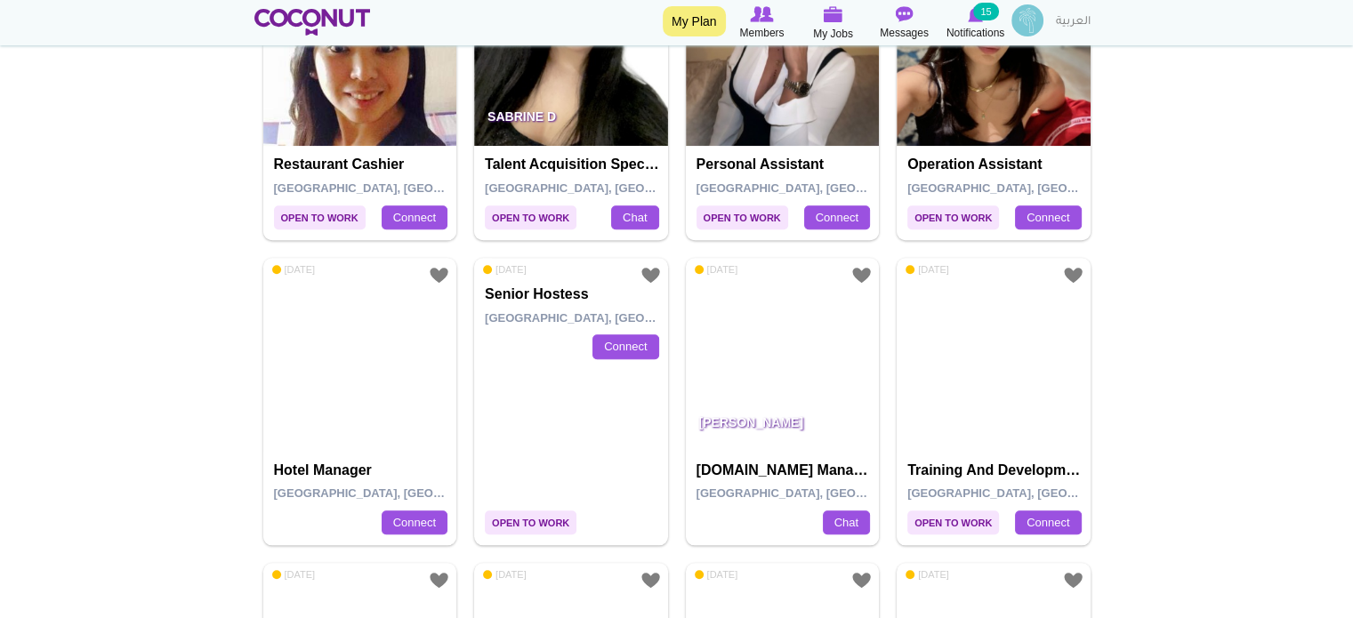
scroll to position [1690, 0]
